Goal: Feedback & Contribution: Submit feedback/report problem

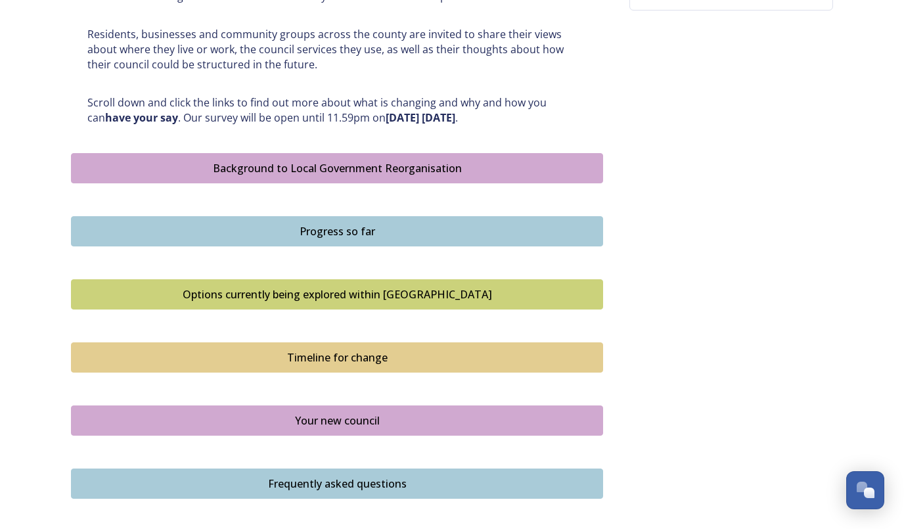
scroll to position [641, 0]
click at [370, 296] on div "Options currently being explored within [GEOGRAPHIC_DATA]" at bounding box center [337, 294] width 518 height 16
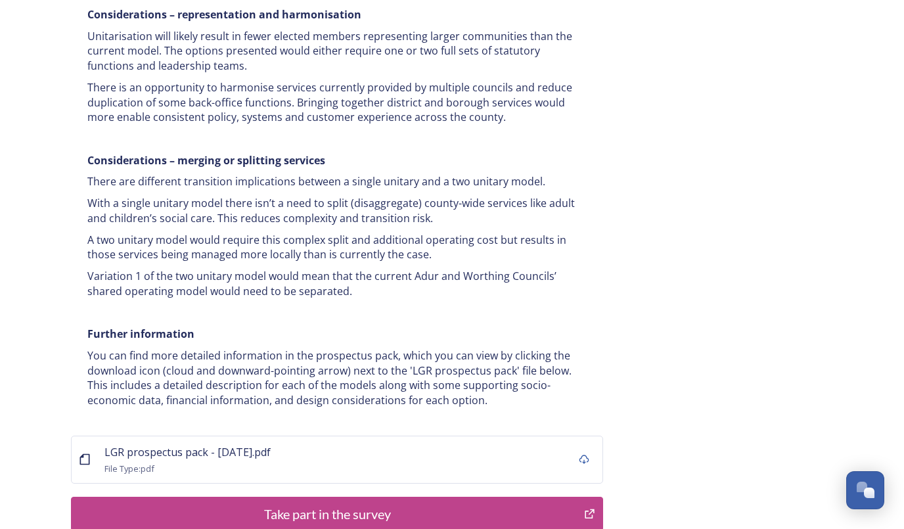
scroll to position [2567, 0]
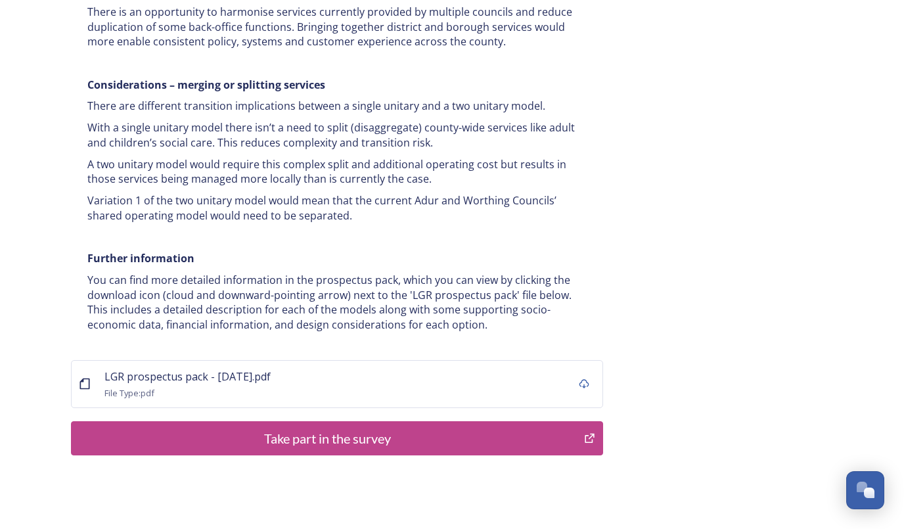
click at [338, 428] on div "Take part in the survey" at bounding box center [327, 438] width 499 height 20
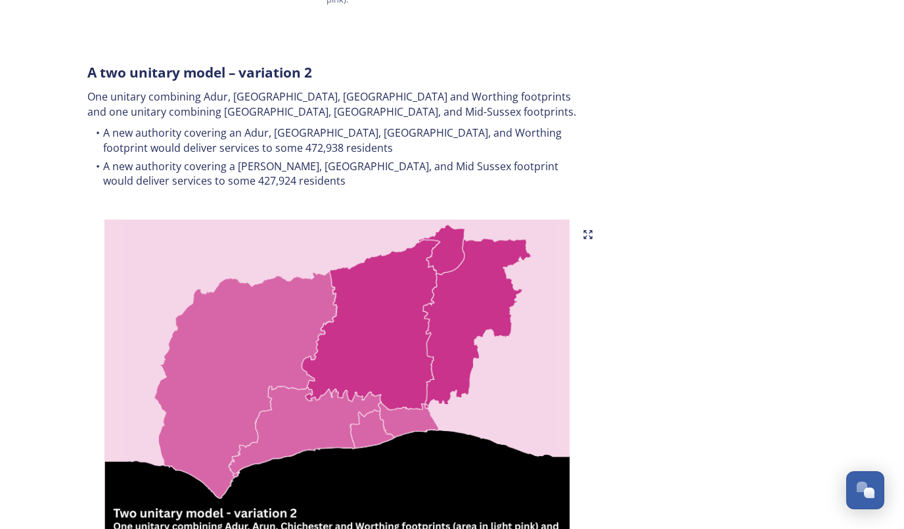
scroll to position [1297, 0]
